Goal: Task Accomplishment & Management: Manage account settings

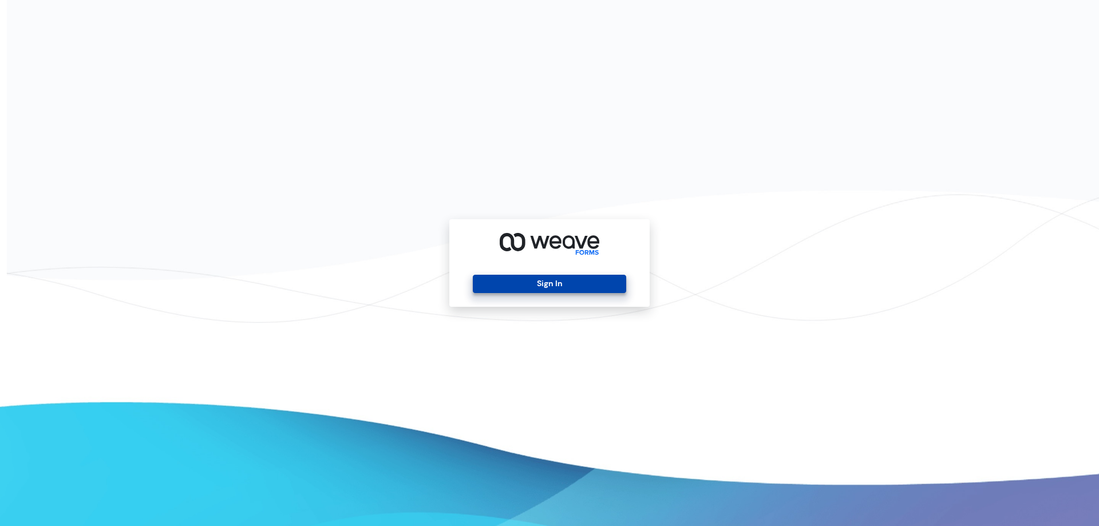
click at [544, 281] on button "Sign In" at bounding box center [549, 284] width 153 height 18
